Goal: Task Accomplishment & Management: Manage account settings

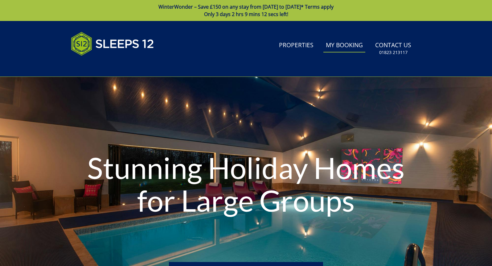
click at [349, 47] on link "My Booking" at bounding box center [345, 46] width 42 height 14
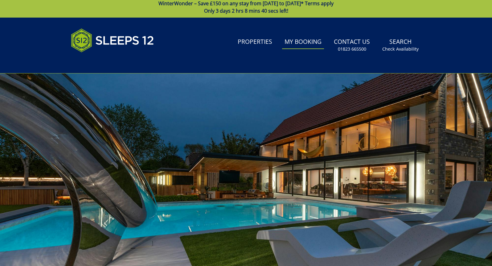
click at [298, 44] on link "My Booking" at bounding box center [303, 42] width 42 height 14
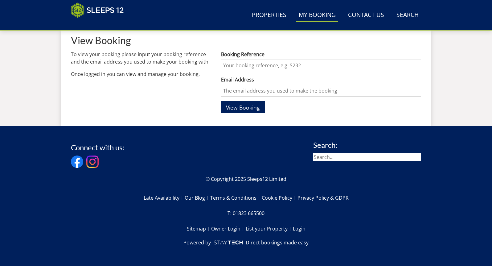
scroll to position [235, 0]
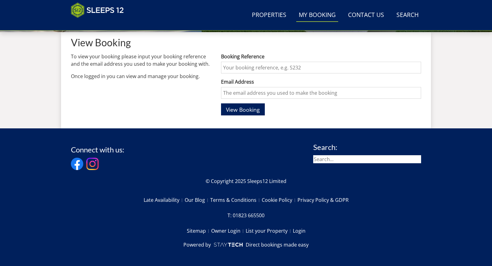
click at [246, 67] on input "Booking Reference" at bounding box center [321, 68] width 200 height 12
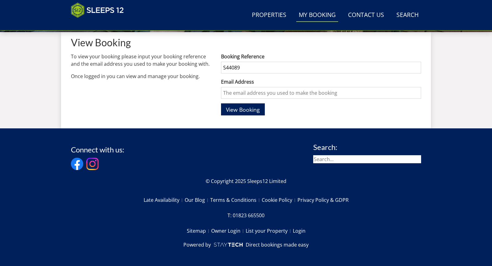
type input "S44089"
click at [247, 94] on input "Email Address" at bounding box center [321, 93] width 200 height 12
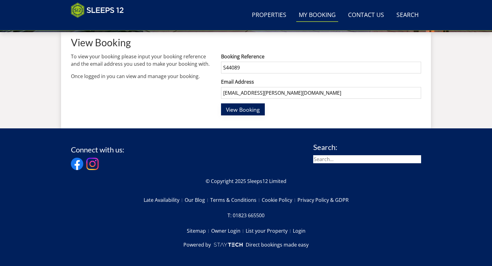
type input "[EMAIL_ADDRESS][PERSON_NAME][DOMAIN_NAME]"
click at [245, 109] on span "View Booking" at bounding box center [243, 109] width 34 height 7
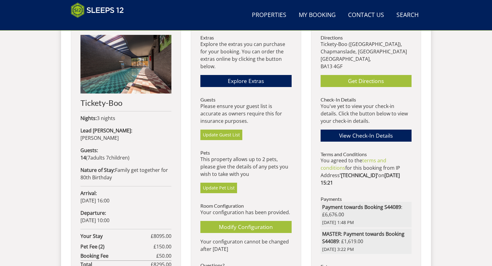
scroll to position [263, 0]
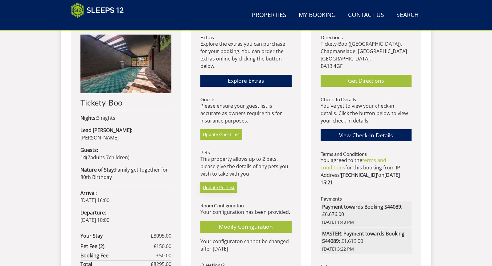
click at [218, 185] on link "Update Pet List" at bounding box center [218, 187] width 37 height 10
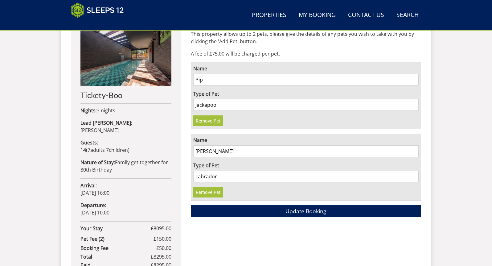
scroll to position [267, 0]
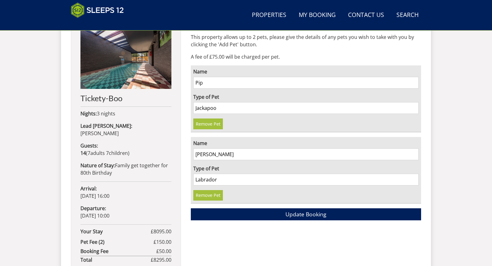
drag, startPoint x: 195, startPoint y: 83, endPoint x: 208, endPoint y: 83, distance: 12.7
click at [208, 83] on input "Pip" at bounding box center [305, 83] width 225 height 12
type input "[PERSON_NAME]"
drag, startPoint x: 196, startPoint y: 109, endPoint x: 225, endPoint y: 111, distance: 29.0
click at [225, 111] on input "Jackapoo" at bounding box center [305, 108] width 225 height 12
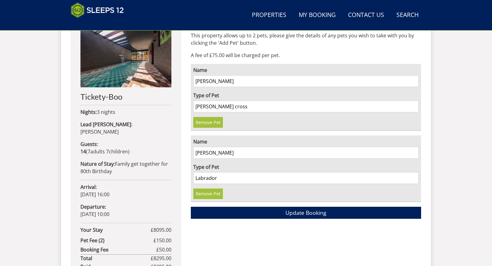
scroll to position [269, 0]
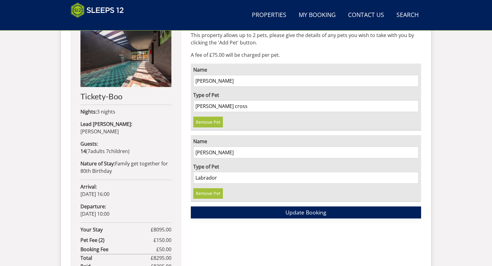
type input "[PERSON_NAME] cross"
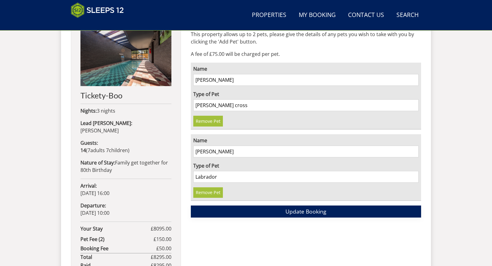
click at [293, 212] on span "Update Booking" at bounding box center [306, 211] width 41 height 7
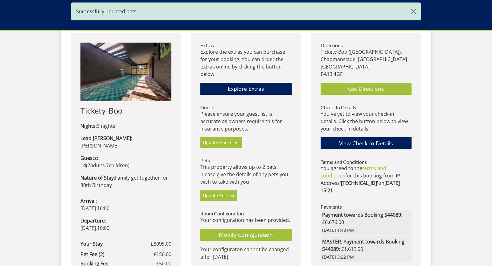
scroll to position [256, 0]
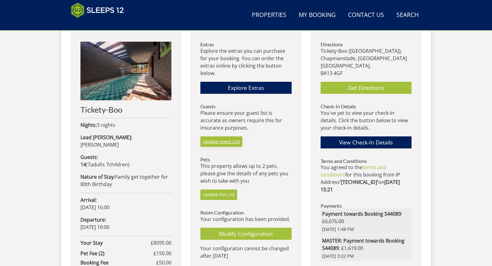
click at [222, 142] on link "Update Guest List" at bounding box center [221, 141] width 42 height 10
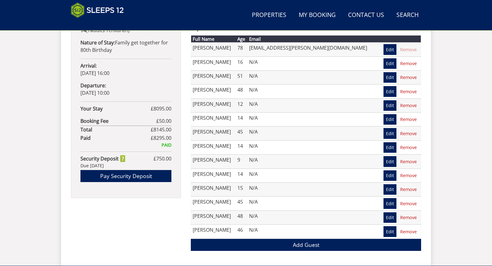
scroll to position [390, 0]
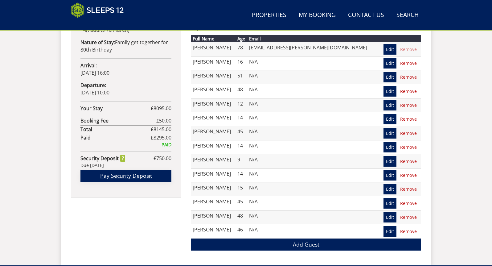
click at [133, 170] on link "Pay Security Deposit" at bounding box center [125, 176] width 91 height 12
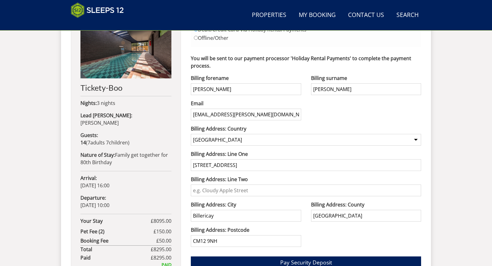
scroll to position [279, 0]
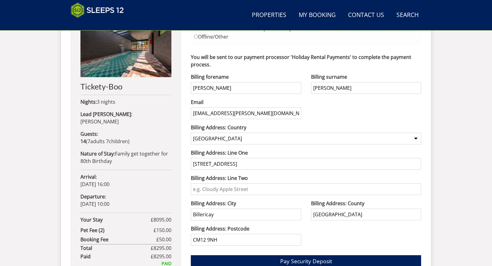
click at [297, 261] on span "Pay Security Deposit" at bounding box center [306, 260] width 52 height 7
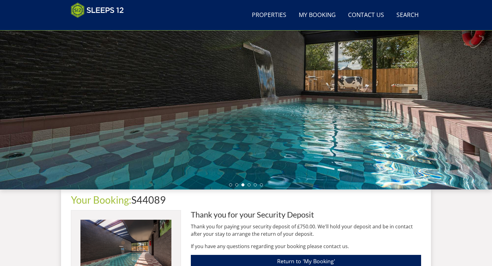
scroll to position [77, 0]
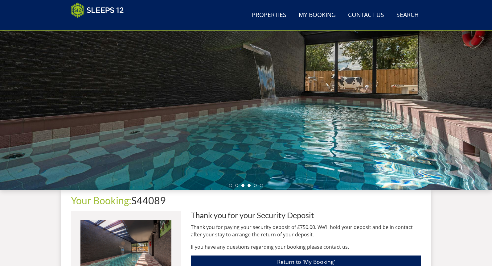
click at [250, 186] on li at bounding box center [249, 185] width 3 height 3
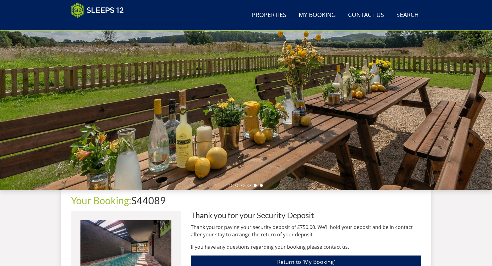
click at [262, 186] on li at bounding box center [261, 185] width 3 height 3
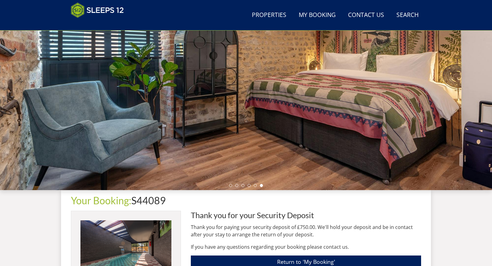
click at [232, 186] on ul at bounding box center [246, 185] width 34 height 3
click at [231, 186] on li at bounding box center [230, 185] width 3 height 3
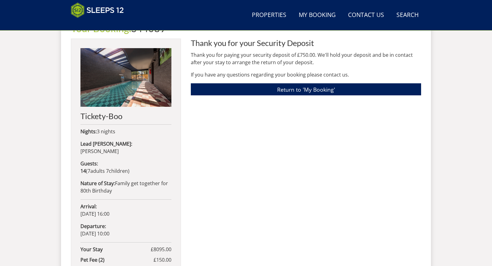
scroll to position [251, 0]
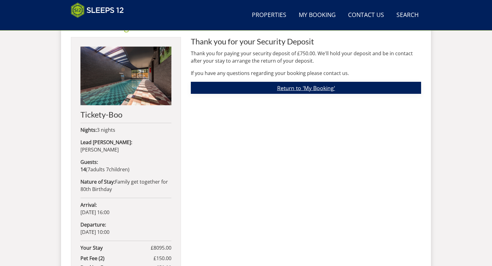
click at [287, 89] on link "Return to 'My Booking'" at bounding box center [306, 88] width 230 height 12
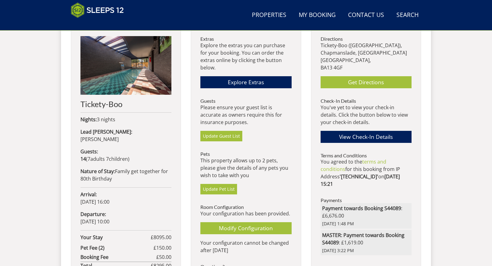
scroll to position [262, 0]
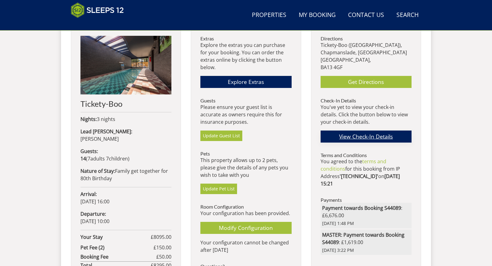
click at [370, 136] on link "View Check-In Details" at bounding box center [366, 136] width 91 height 12
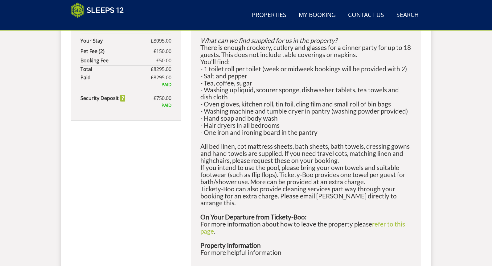
scroll to position [465, 0]
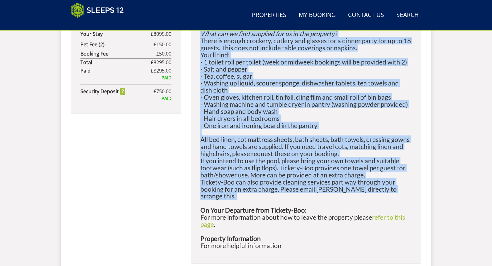
drag, startPoint x: 200, startPoint y: 72, endPoint x: 270, endPoint y: 195, distance: 141.3
click at [270, 195] on div "NB: This property is marketed by Sleeps12 as Tickety-Boo but is known as Heyho …" at bounding box center [306, 55] width 230 height 415
copy div "NB: This property is marketed by Sleeps12 as Tickety-Boo but is known as Heyho …"
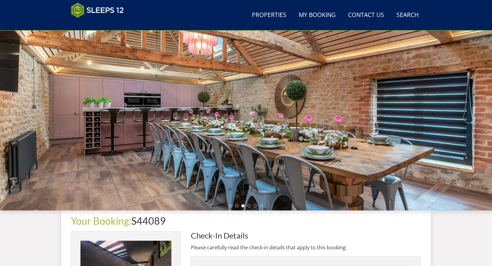
scroll to position [0, 0]
